Goal: Information Seeking & Learning: Learn about a topic

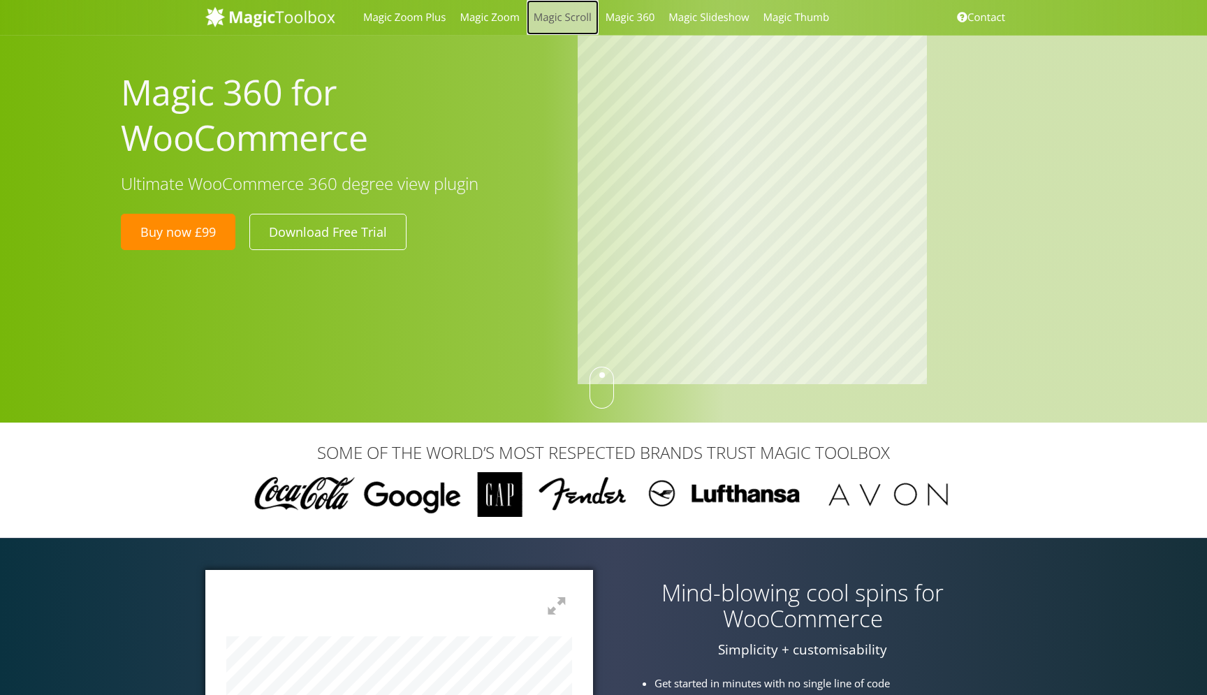
click at [567, 19] on link "Magic Scroll" at bounding box center [563, 17] width 72 height 35
click at [685, 17] on link "Magic Slideshow" at bounding box center [709, 17] width 94 height 35
click at [766, 24] on link "Magic Thumb" at bounding box center [797, 17] width 80 height 35
click at [617, 31] on link "Magic 360" at bounding box center [631, 17] width 64 height 35
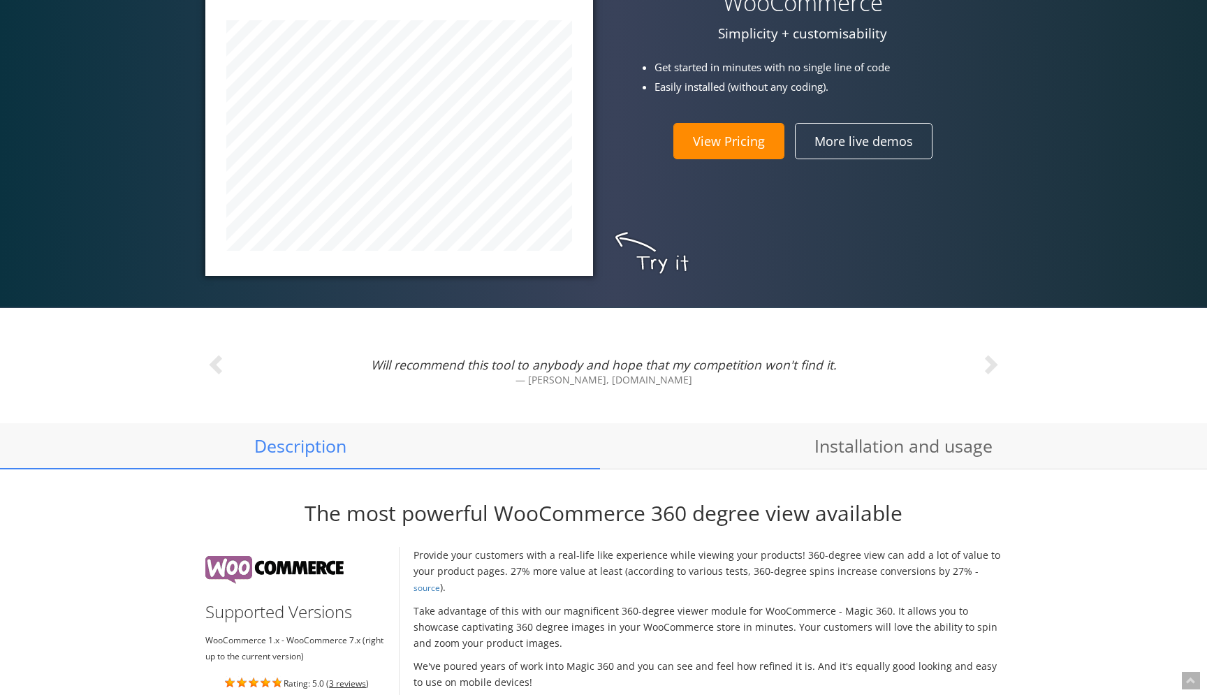
scroll to position [629, 0]
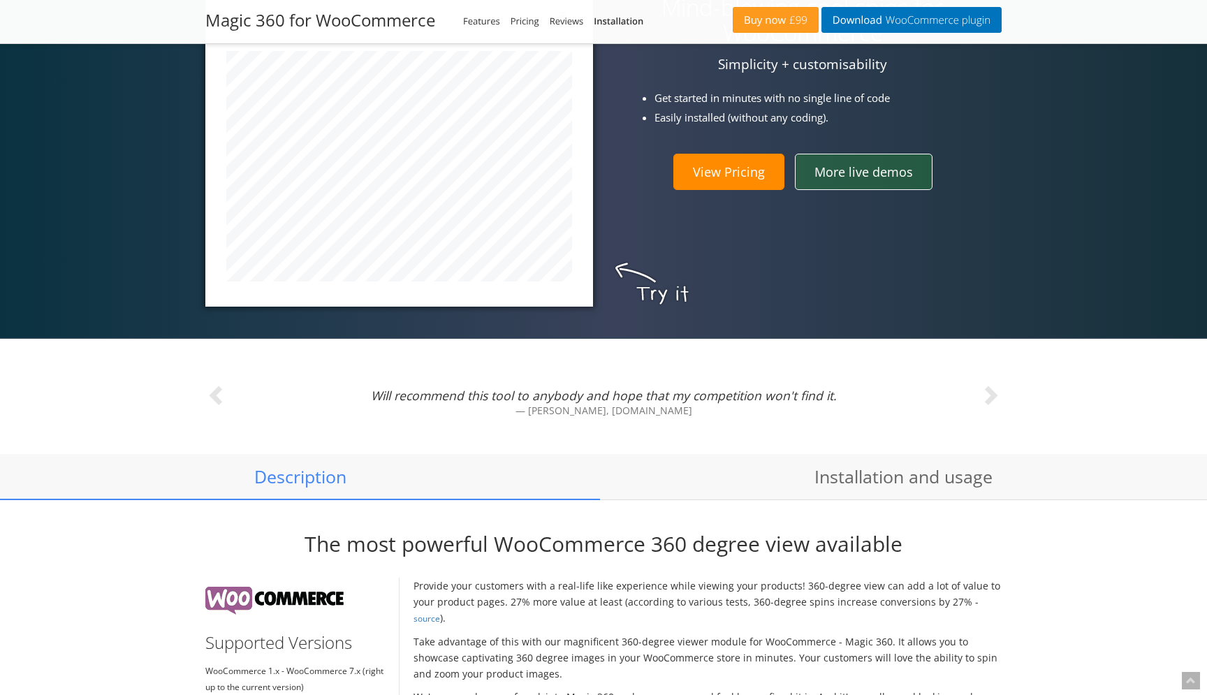
click at [880, 177] on link "More live demos" at bounding box center [864, 172] width 138 height 36
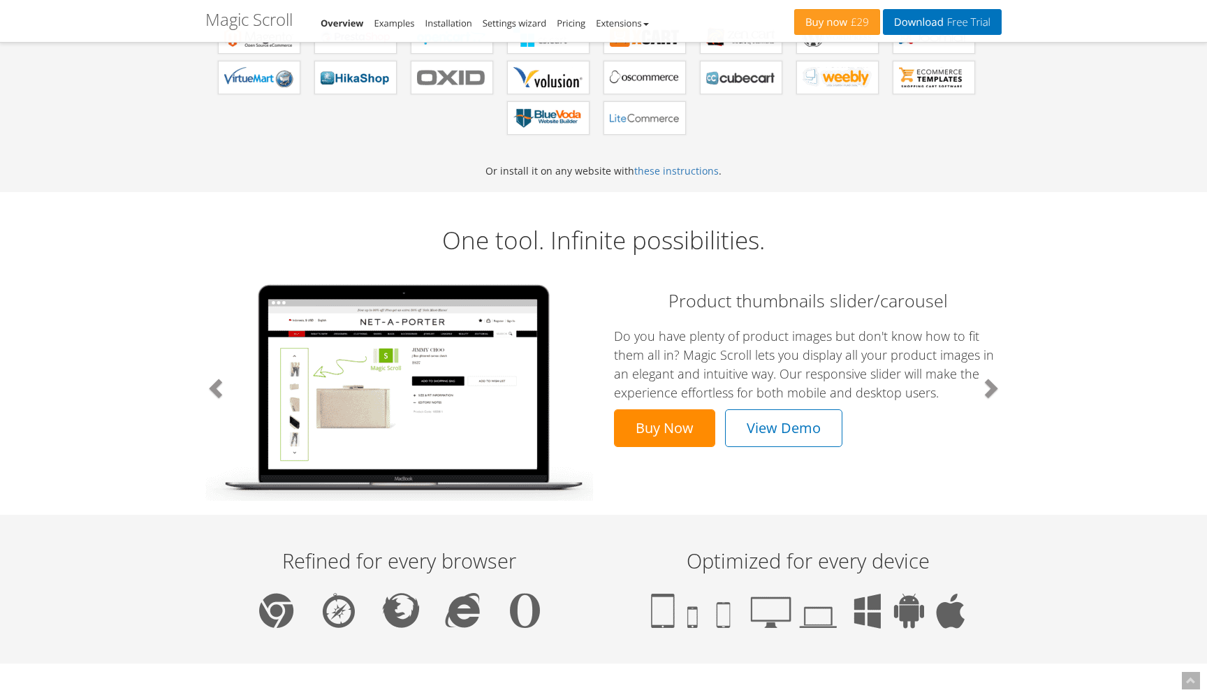
scroll to position [559, 0]
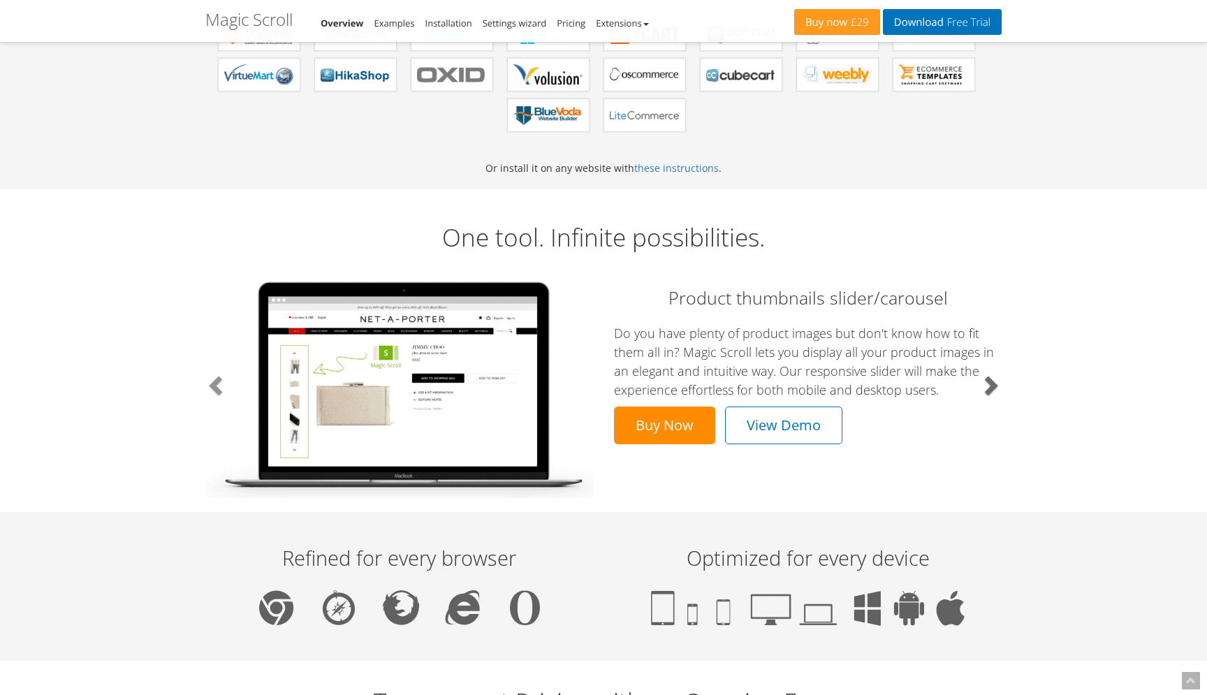
click at [1000, 376] on link "Next" at bounding box center [941, 385] width 119 height 226
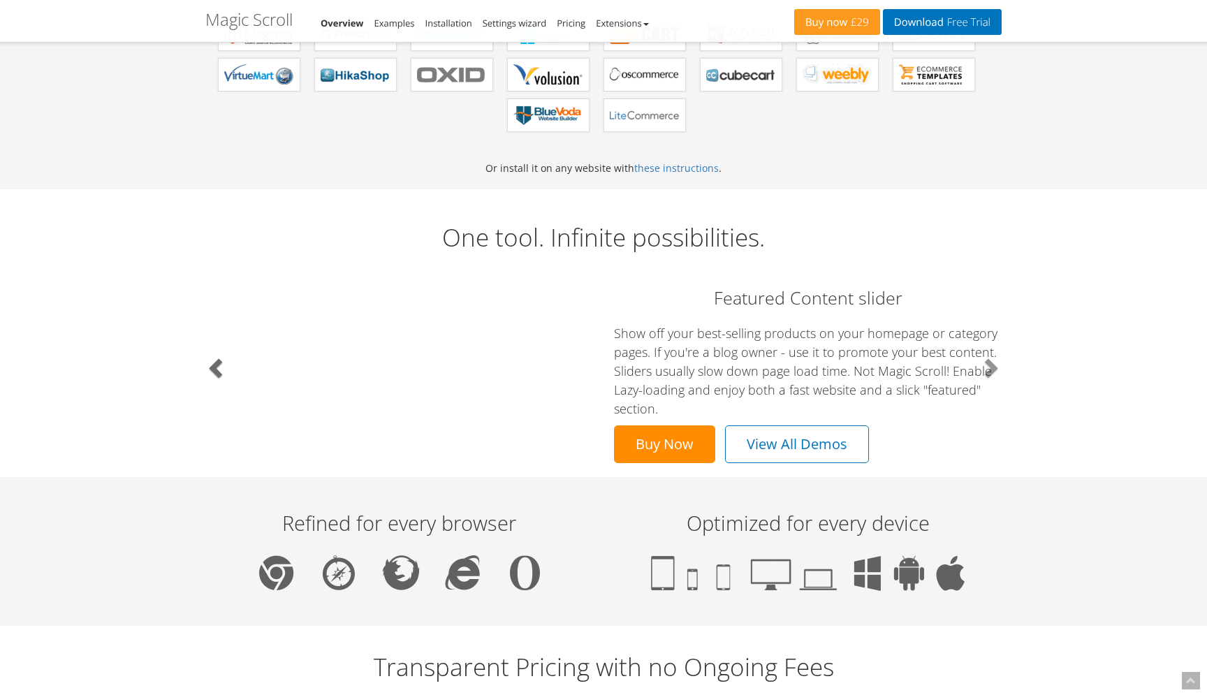
click at [221, 366] on span at bounding box center [217, 367] width 21 height 21
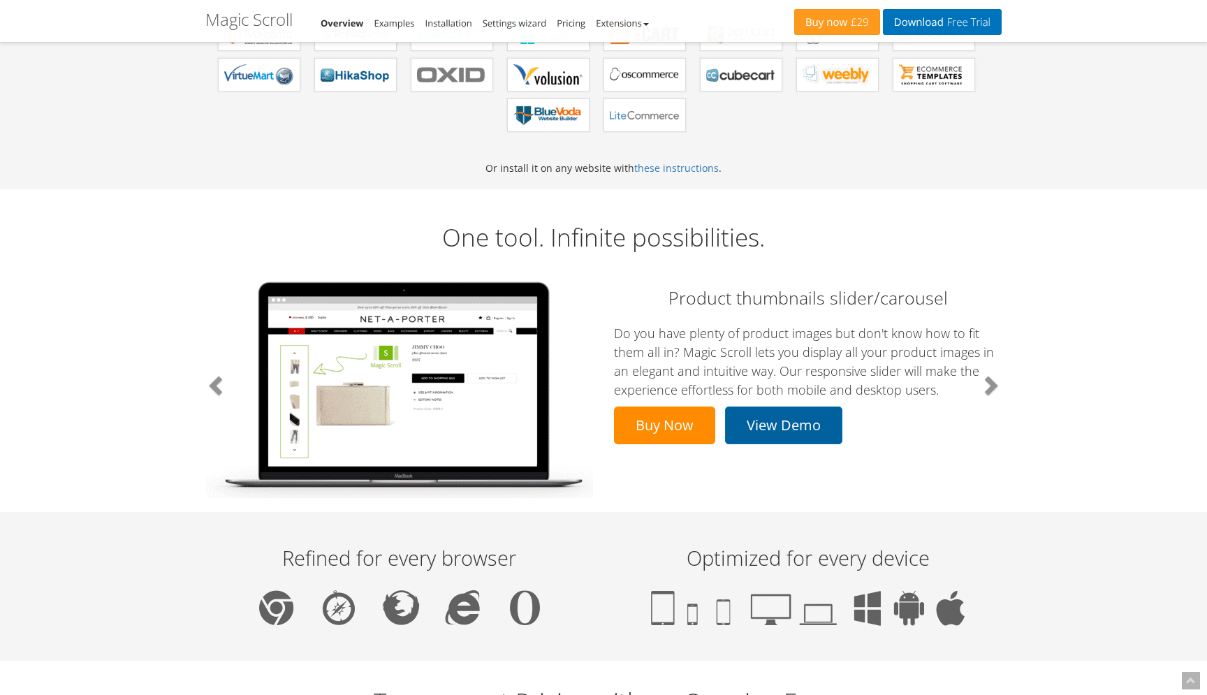
click at [791, 422] on link "View Demo" at bounding box center [783, 426] width 117 height 38
click at [992, 381] on span at bounding box center [990, 384] width 21 height 21
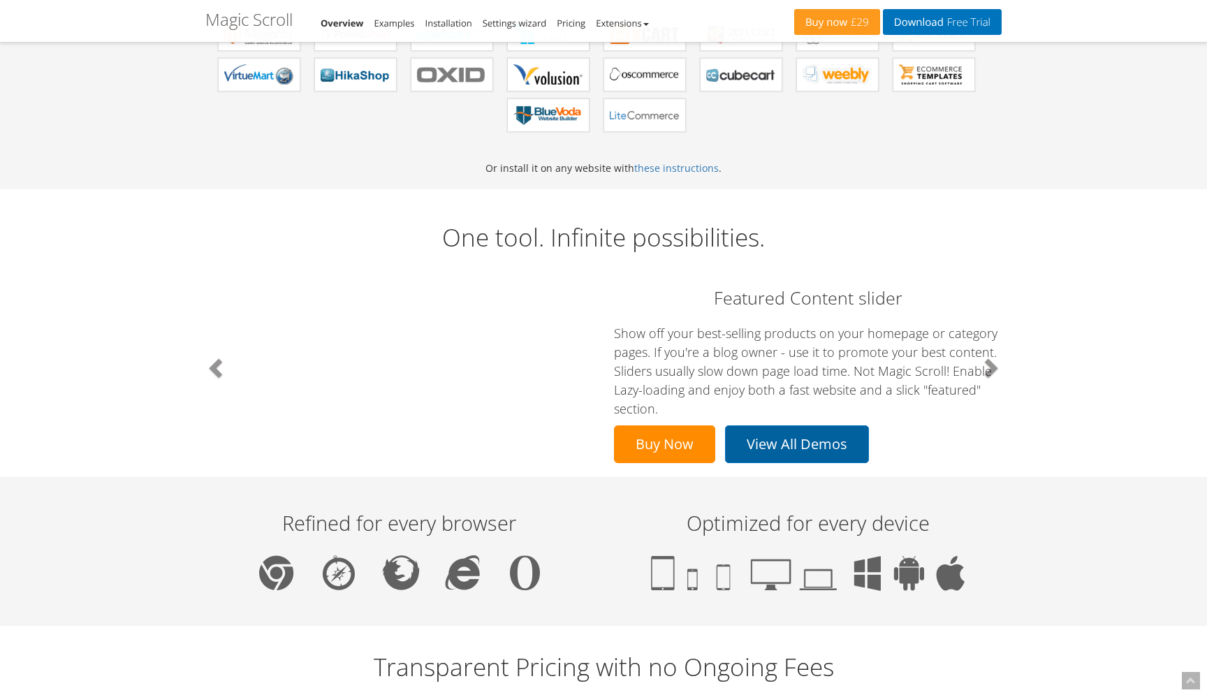
click at [820, 442] on link "View All Demos" at bounding box center [797, 444] width 144 height 38
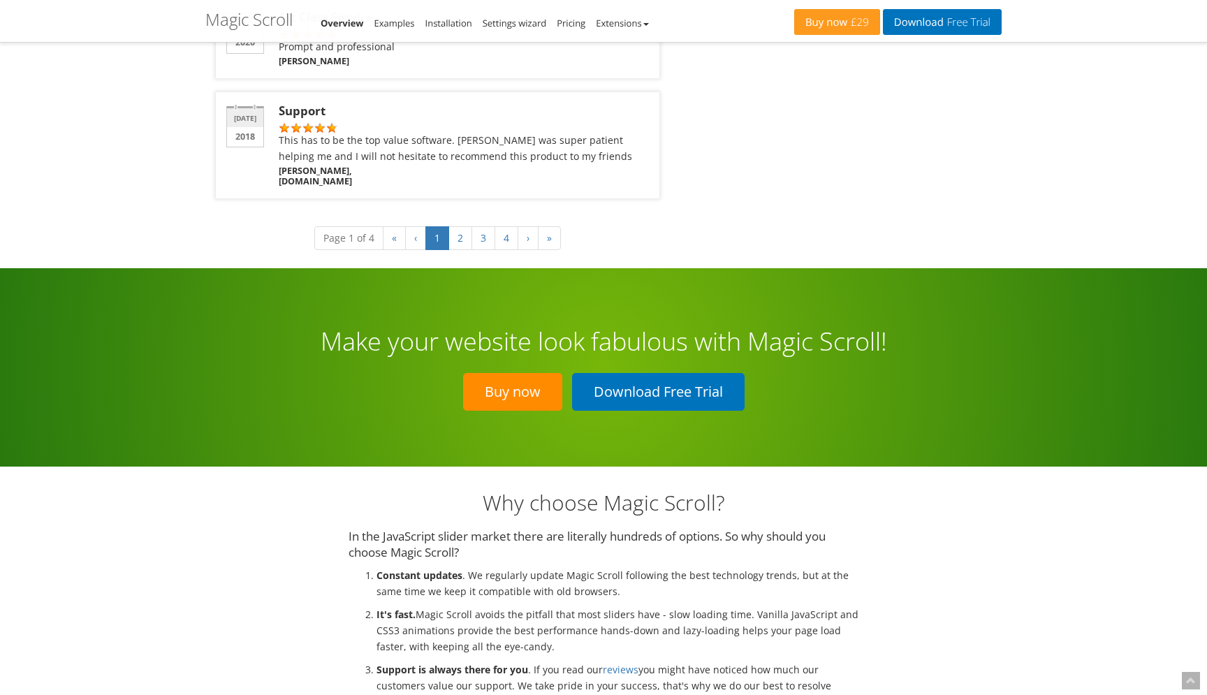
scroll to position [2641, 0]
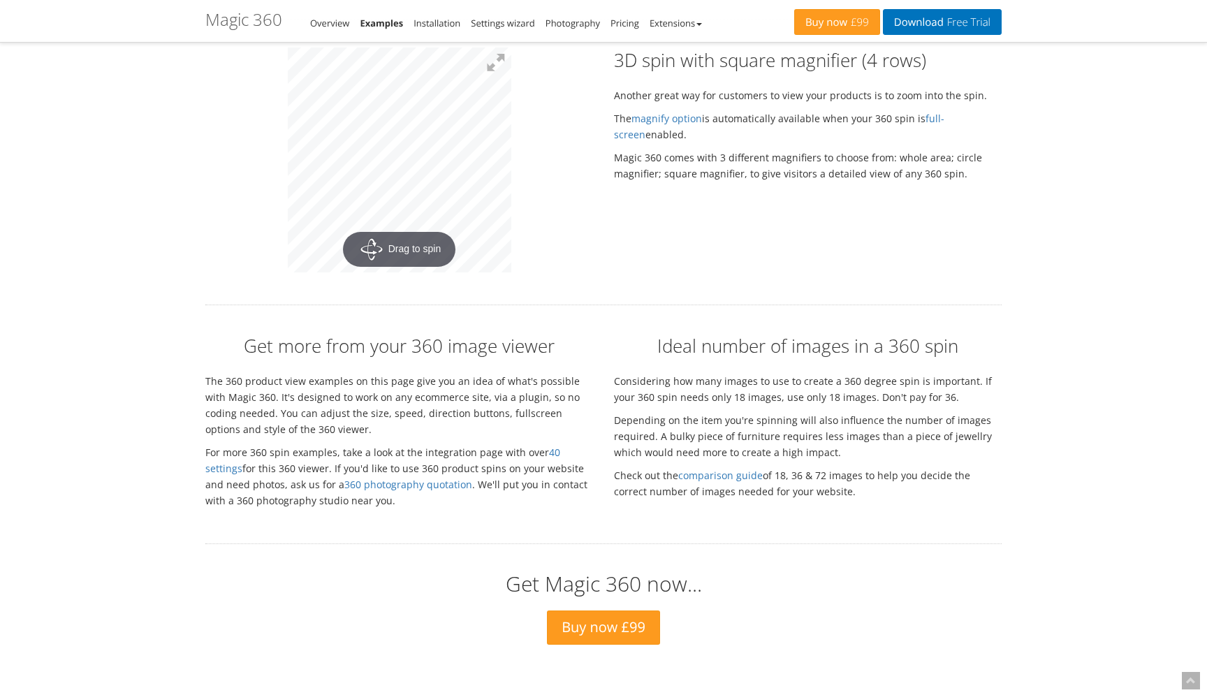
scroll to position [3048, 0]
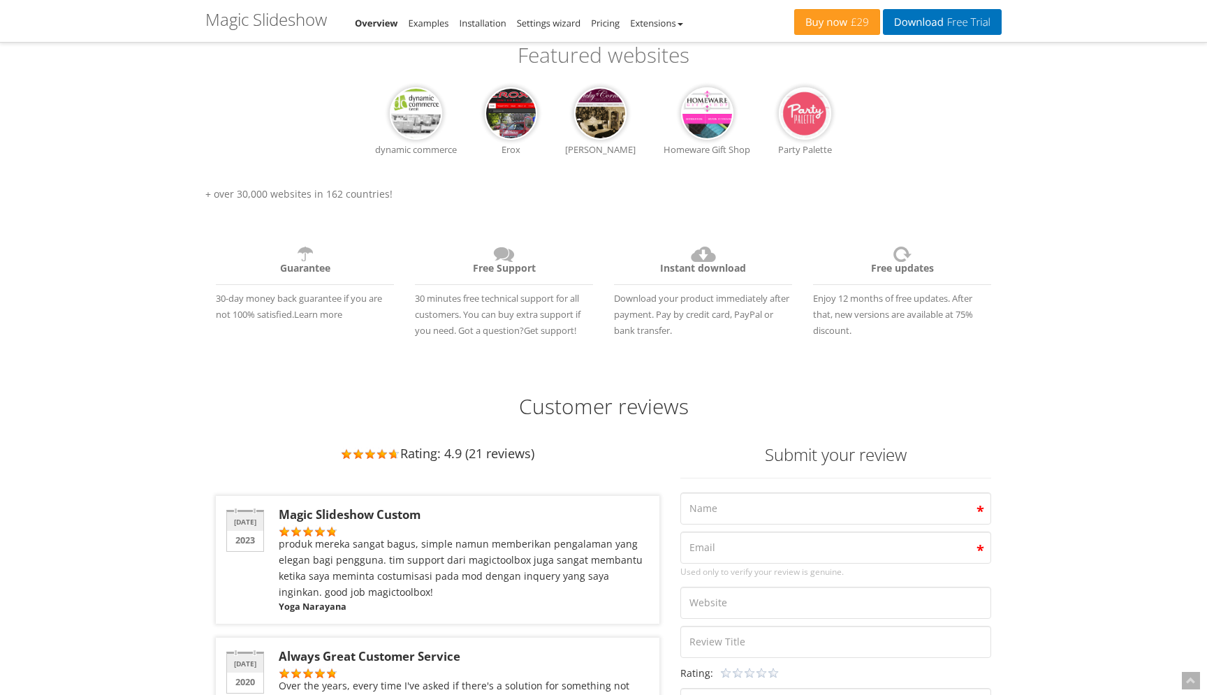
scroll to position [1415, 0]
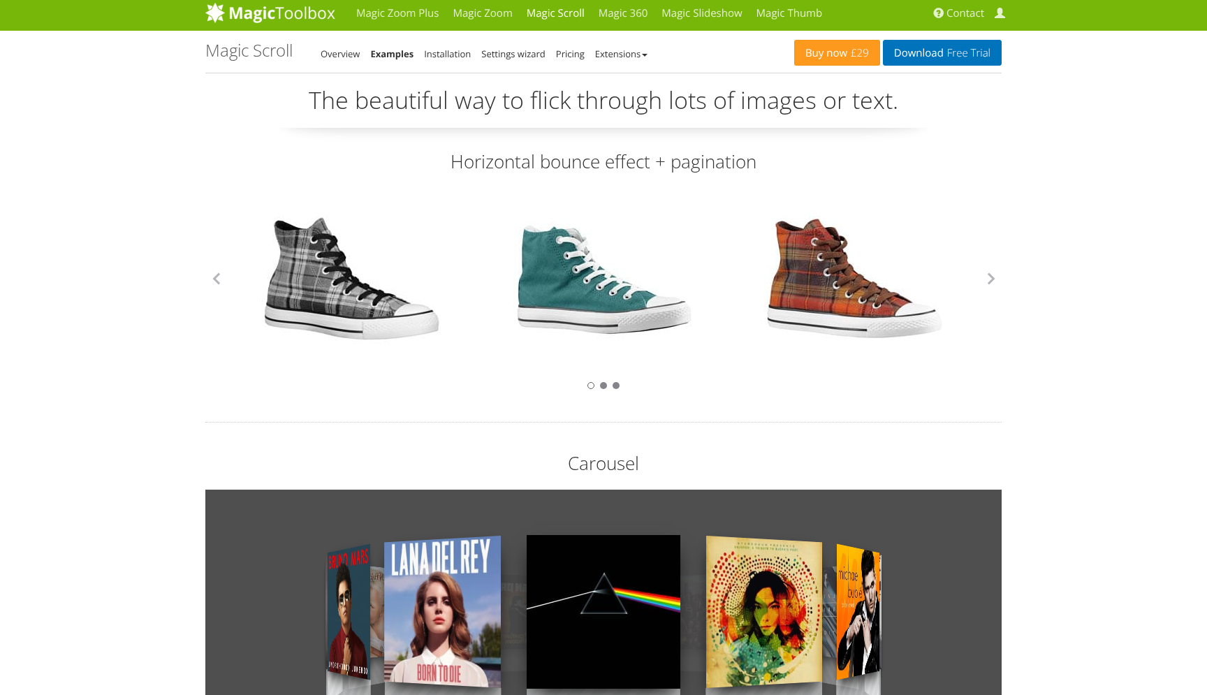
scroll to position [6, 0]
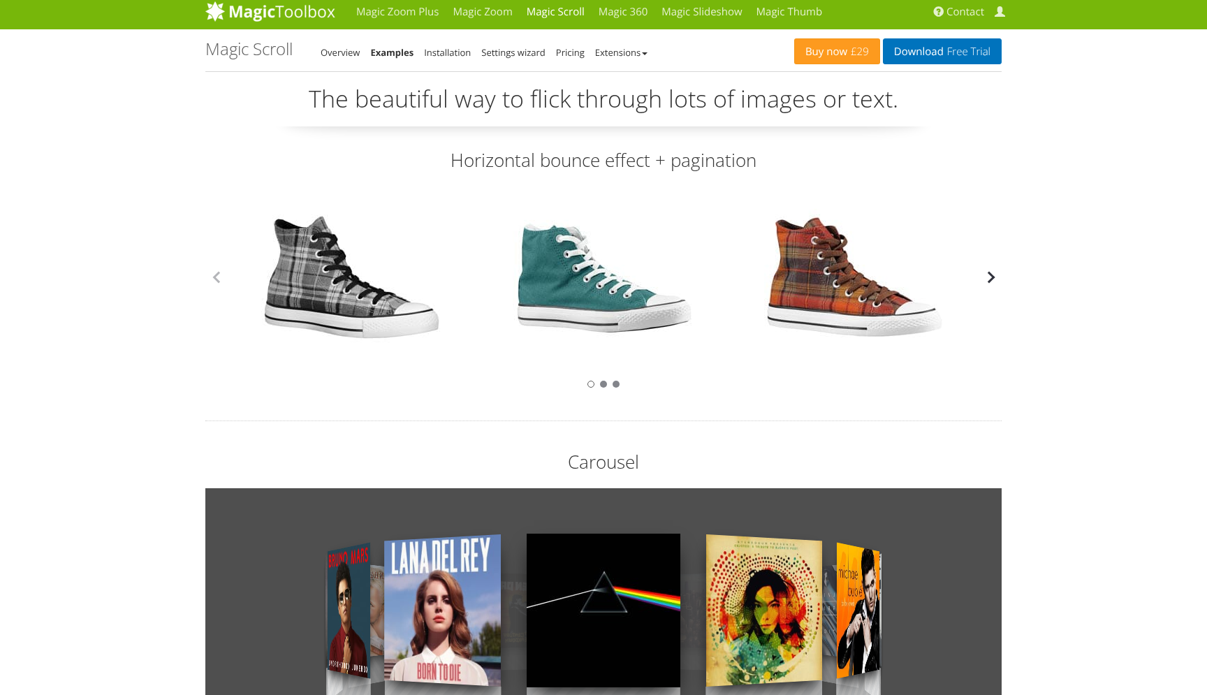
click at [995, 277] on button "button" at bounding box center [991, 277] width 21 height 21
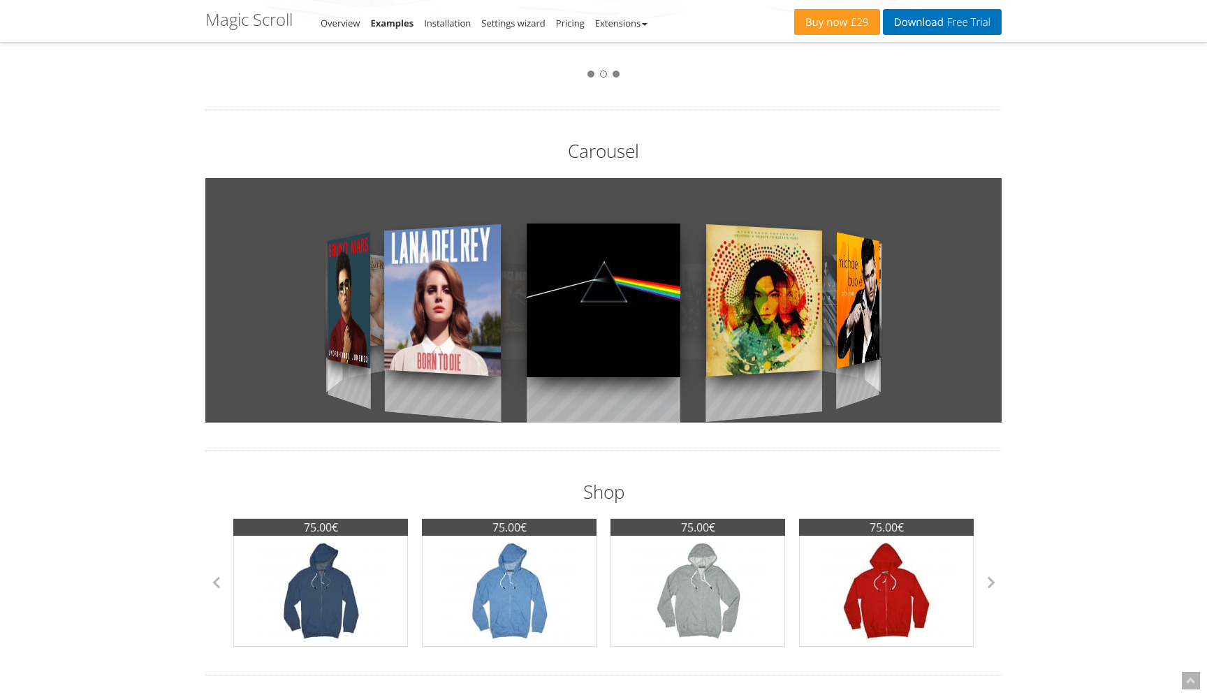
scroll to position [356, 0]
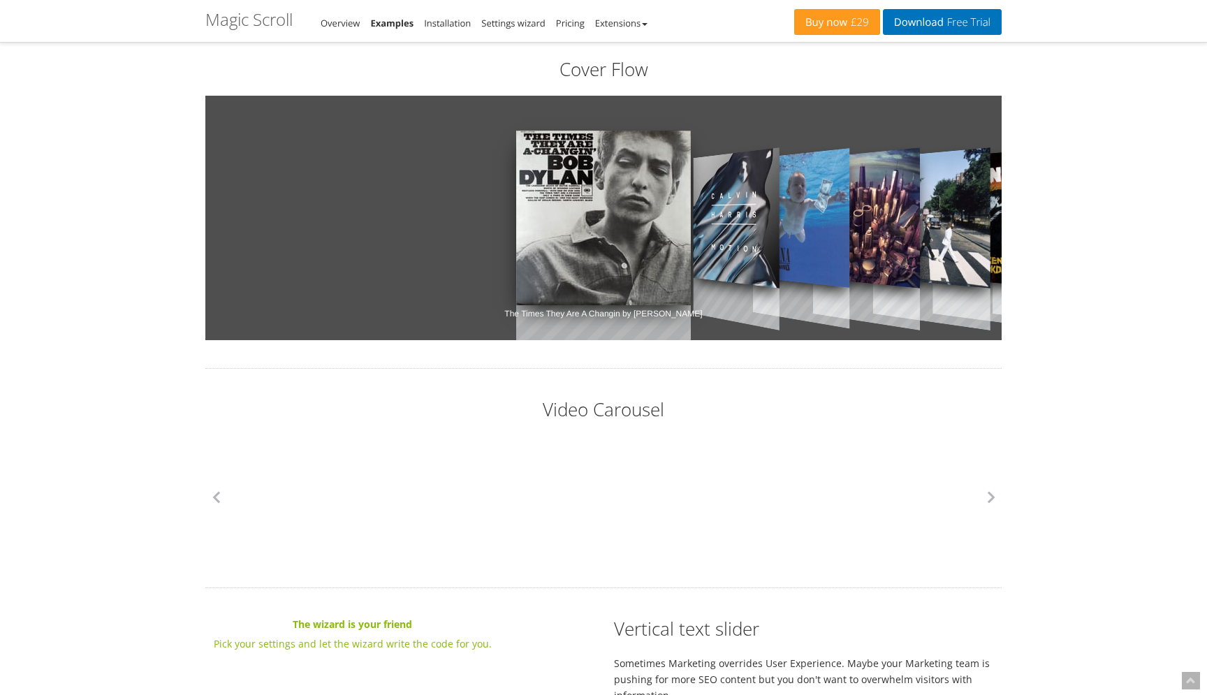
scroll to position [1502, 0]
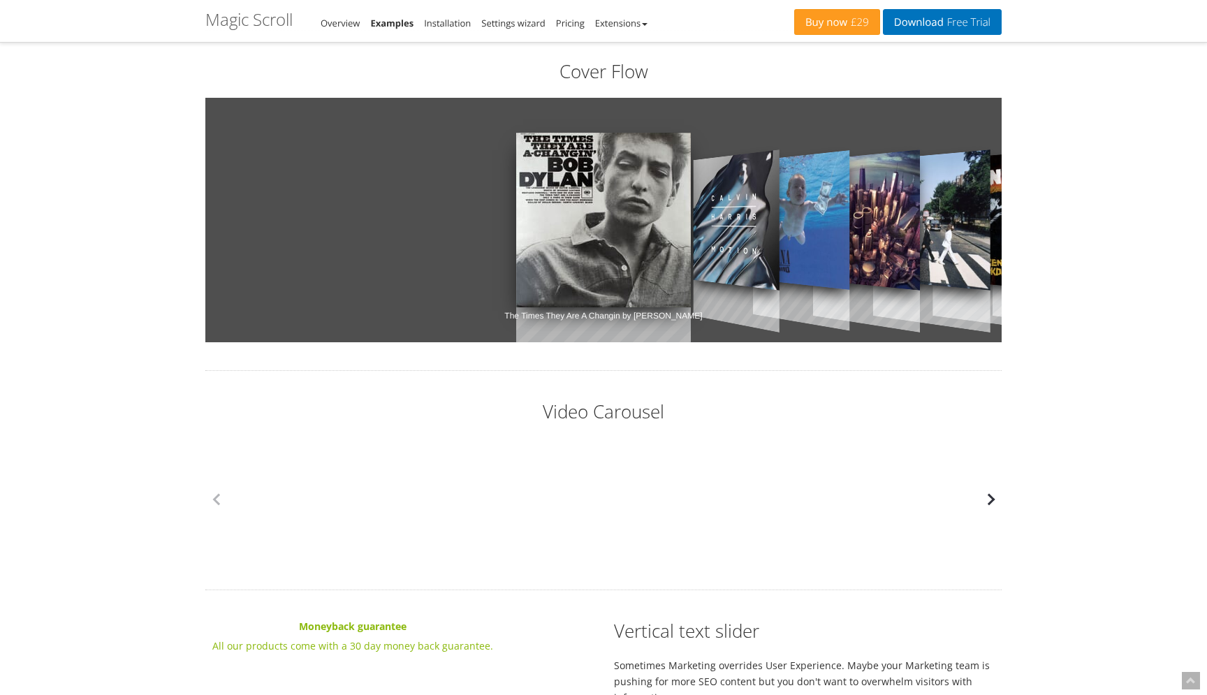
click at [994, 495] on button "button" at bounding box center [991, 499] width 21 height 21
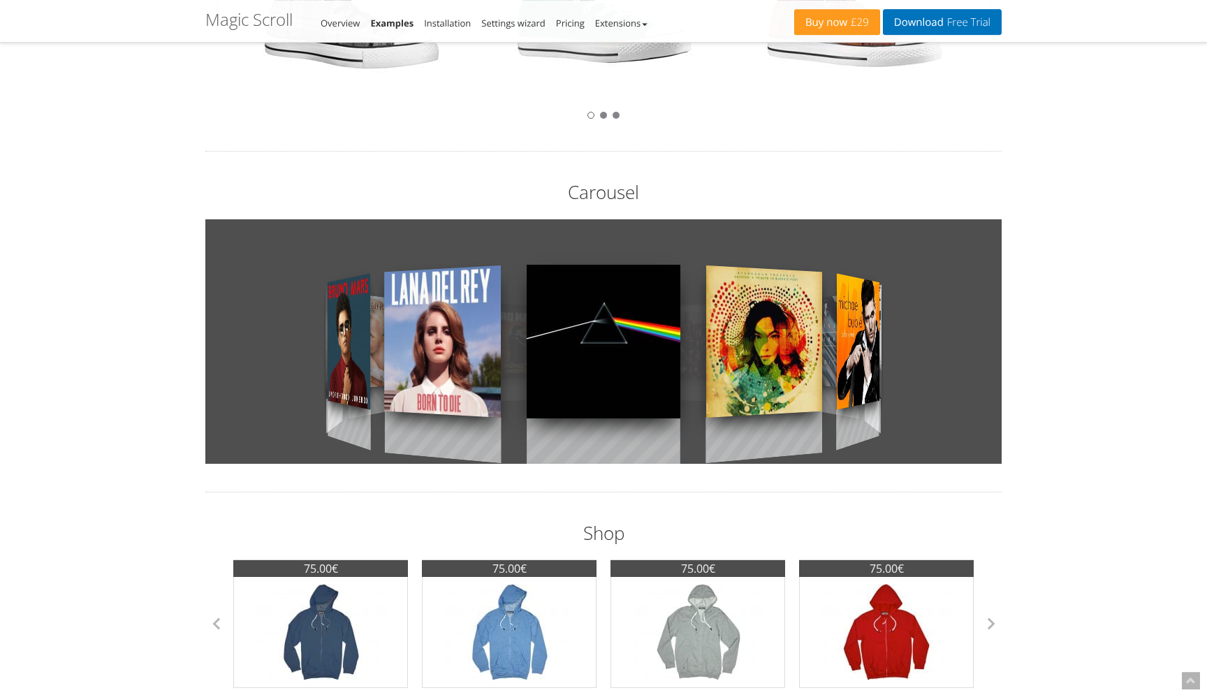
scroll to position [0, 0]
